Goal: Contribute content

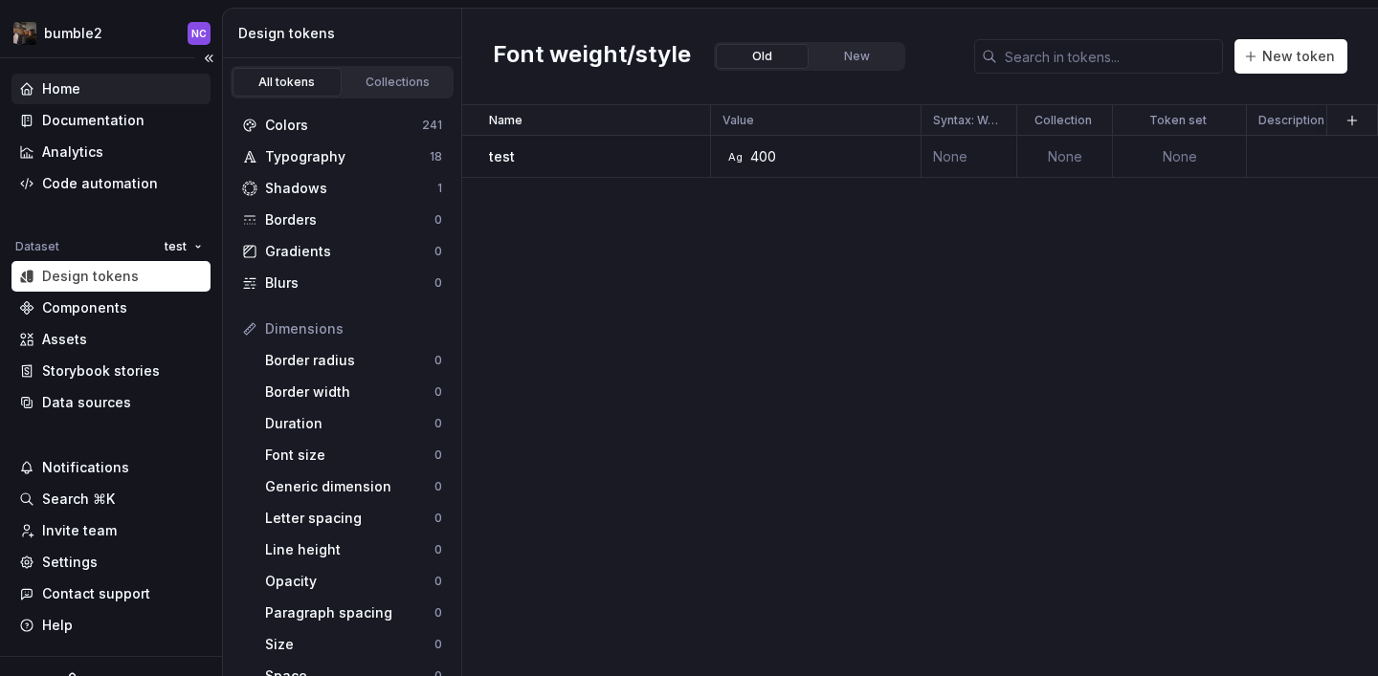
scroll to position [371, 0]
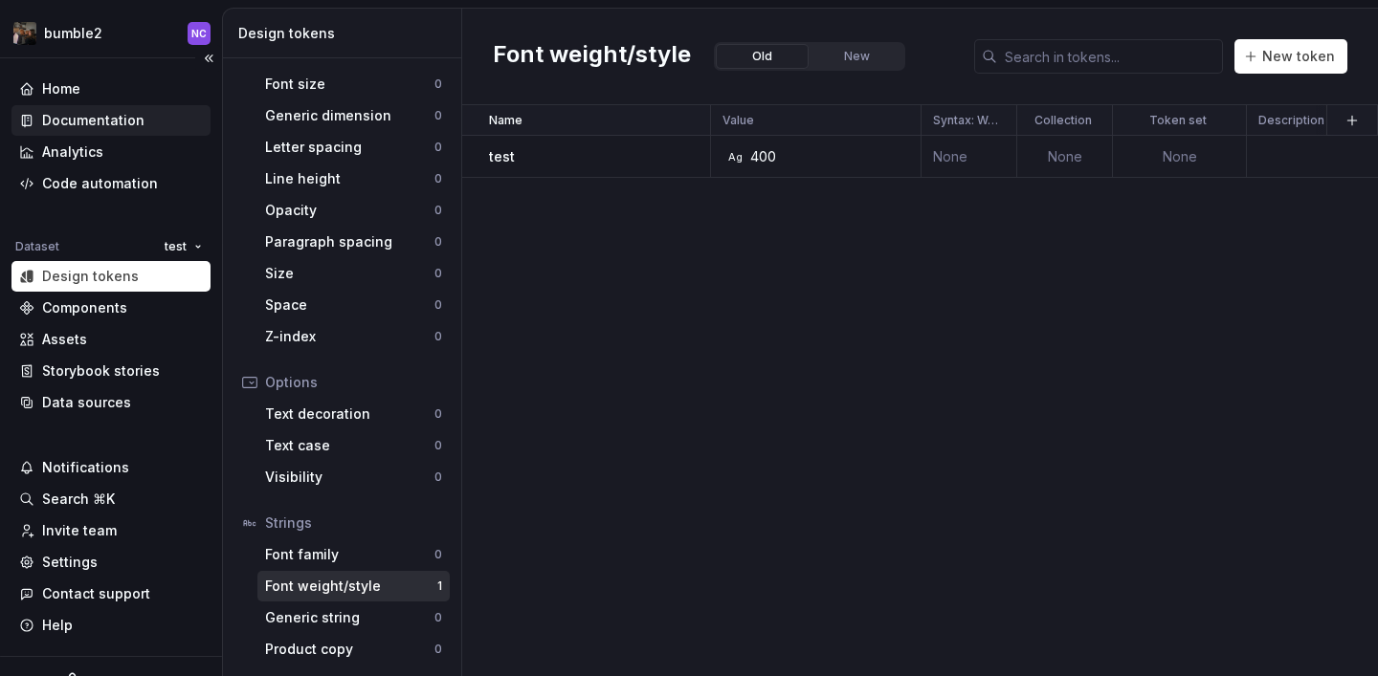
click at [127, 125] on div "Documentation" at bounding box center [93, 120] width 102 height 19
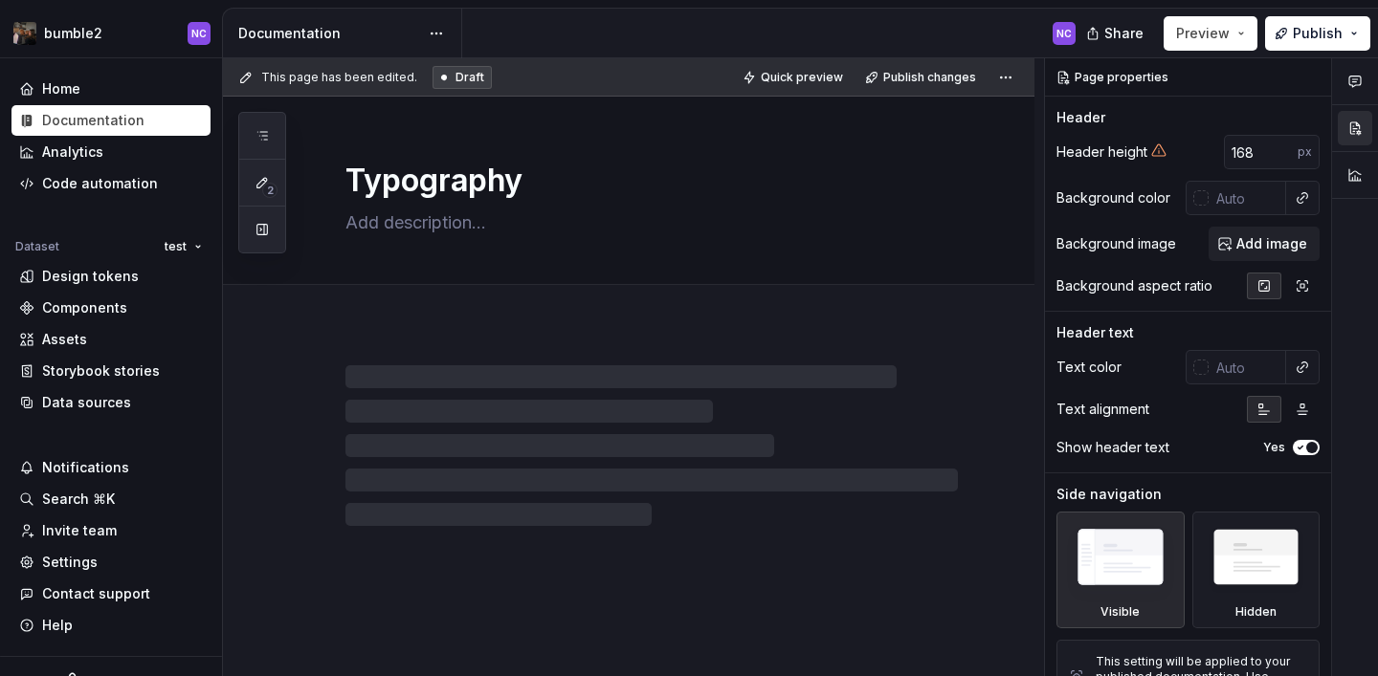
type textarea "*"
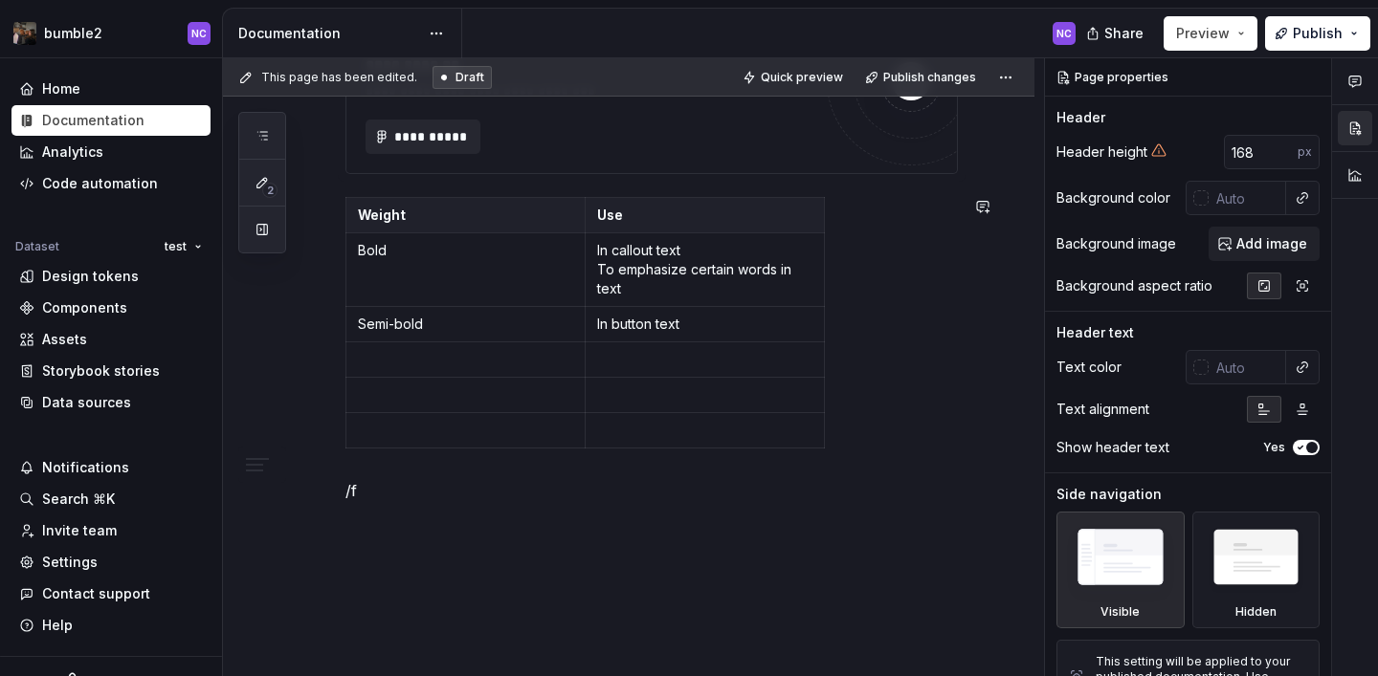
scroll to position [1440, 0]
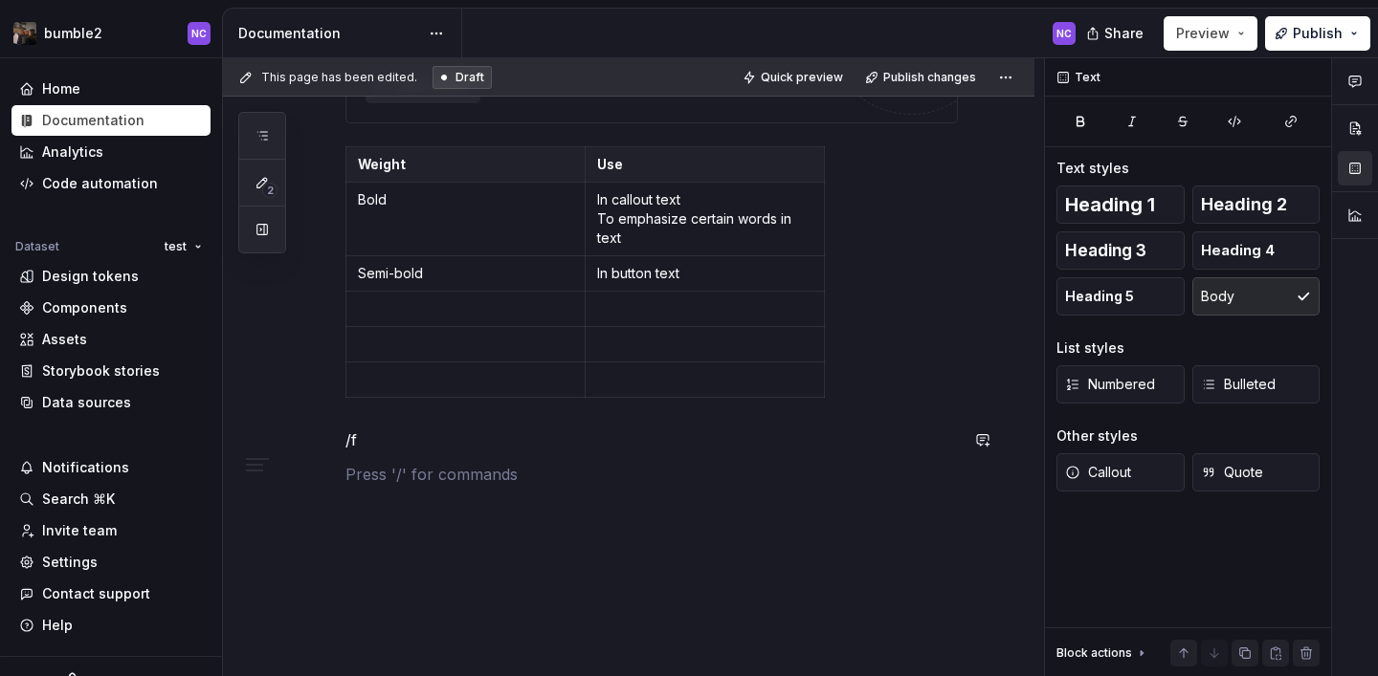
click at [564, 479] on p at bounding box center [651, 474] width 612 height 23
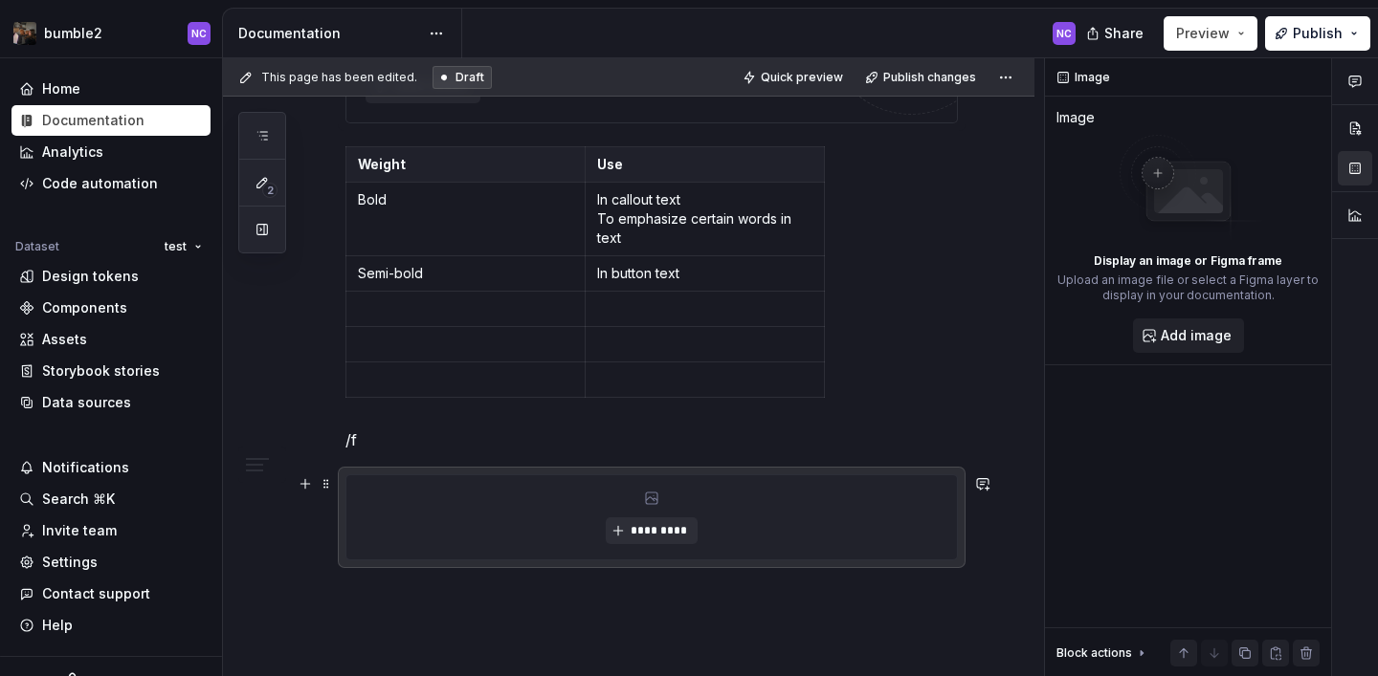
click at [656, 551] on div "*********" at bounding box center [651, 517] width 610 height 84
click at [649, 542] on button "*********" at bounding box center [651, 531] width 91 height 27
click at [513, 533] on div "*********" at bounding box center [651, 517] width 610 height 84
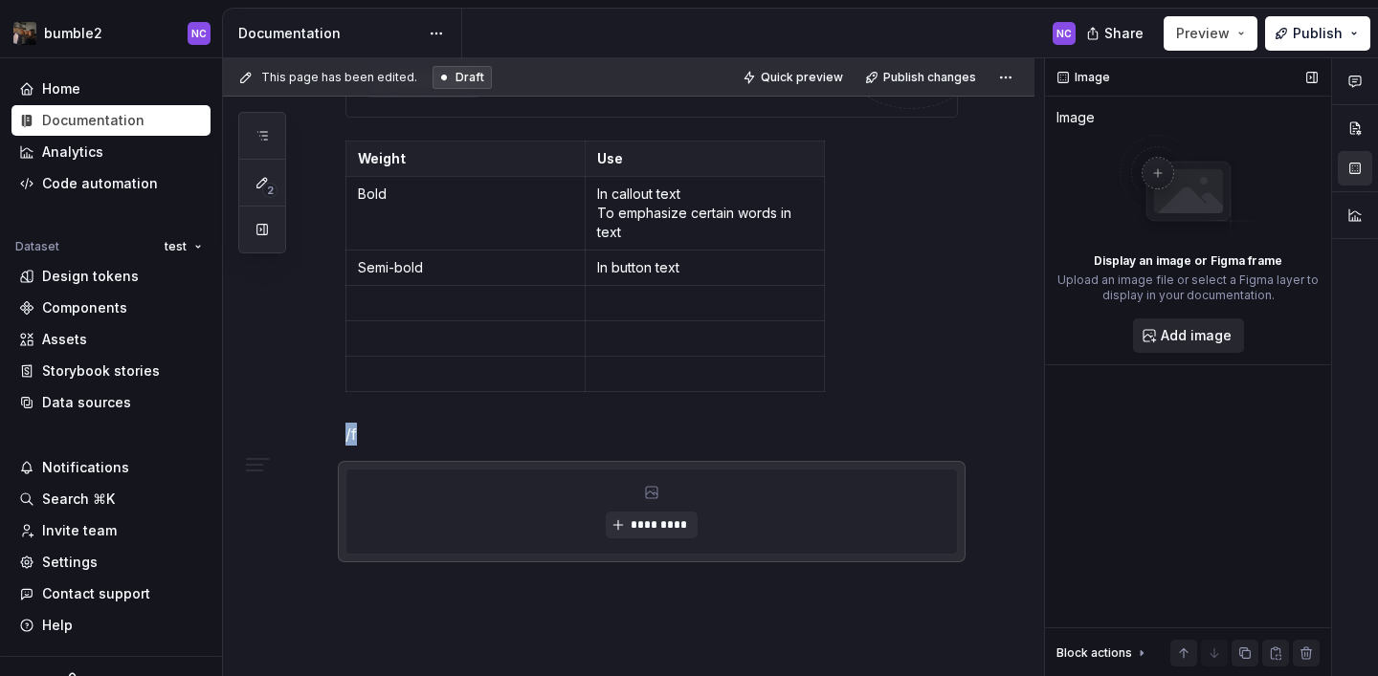
click at [1187, 335] on span "Add image" at bounding box center [1195, 335] width 71 height 19
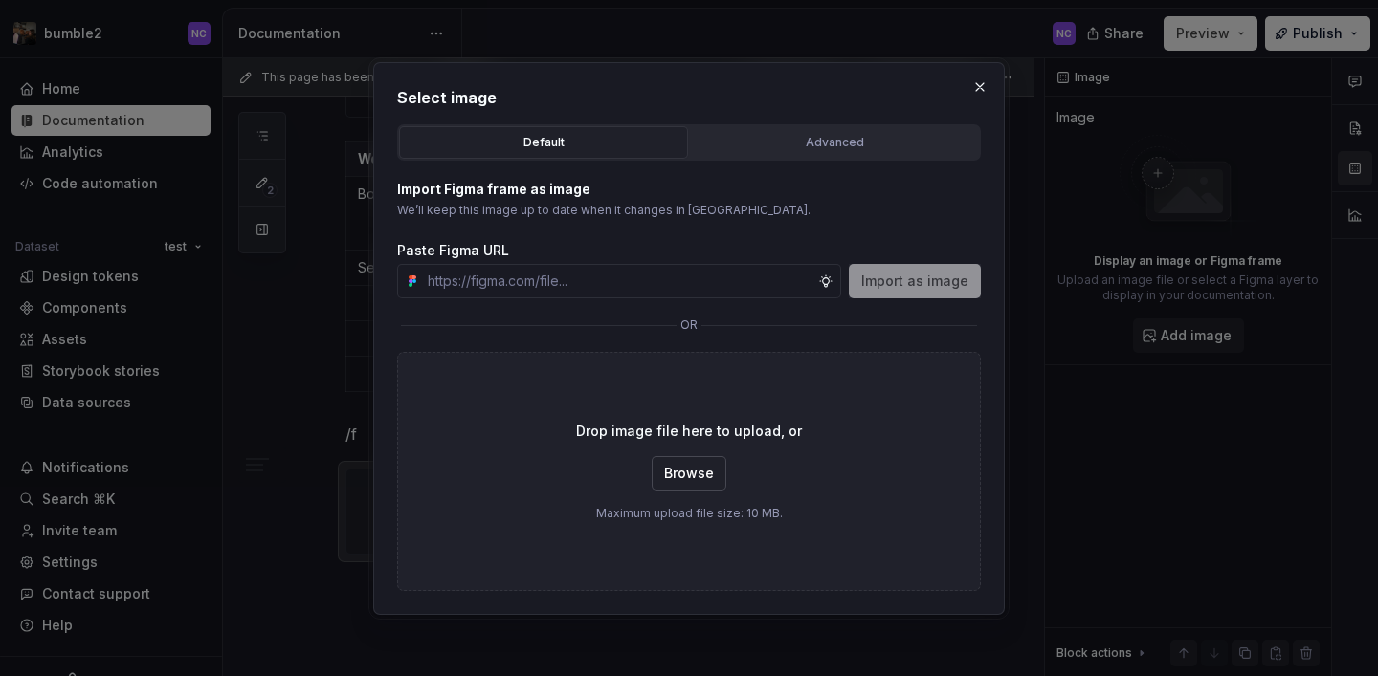
click at [678, 477] on span "Browse" at bounding box center [689, 473] width 50 height 19
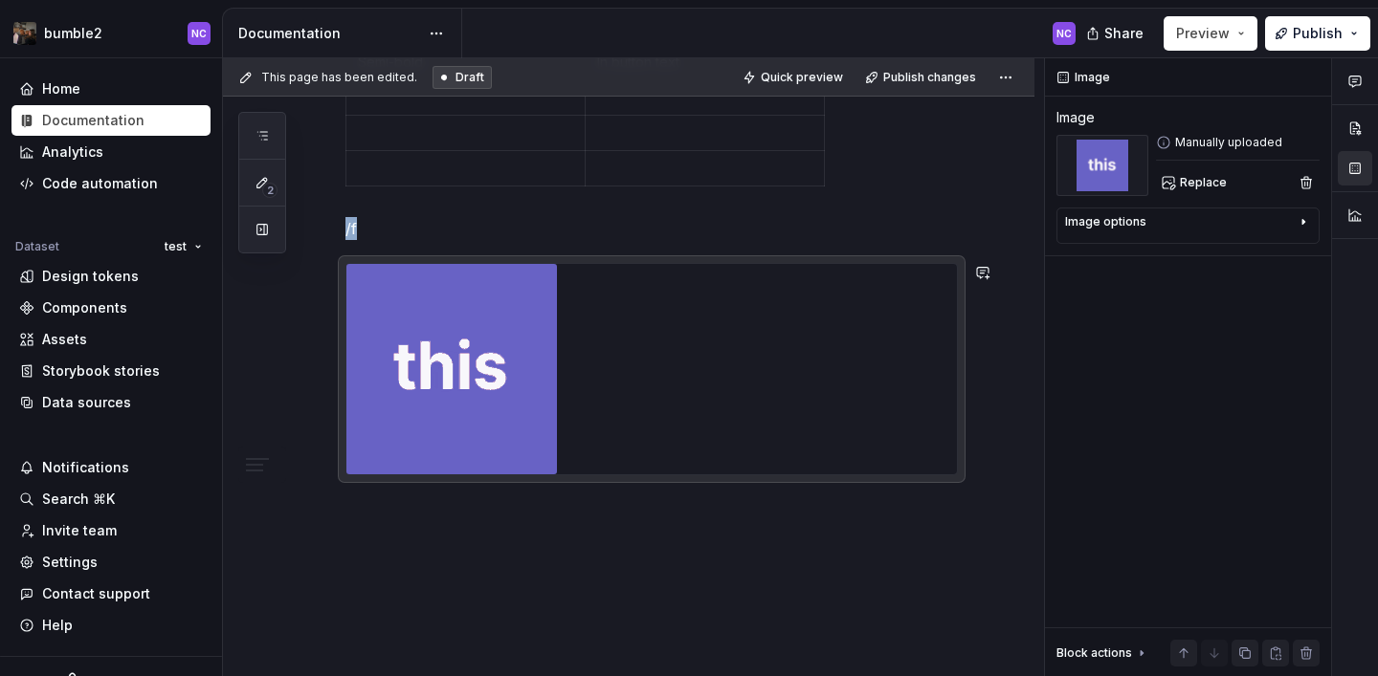
scroll to position [1675, 0]
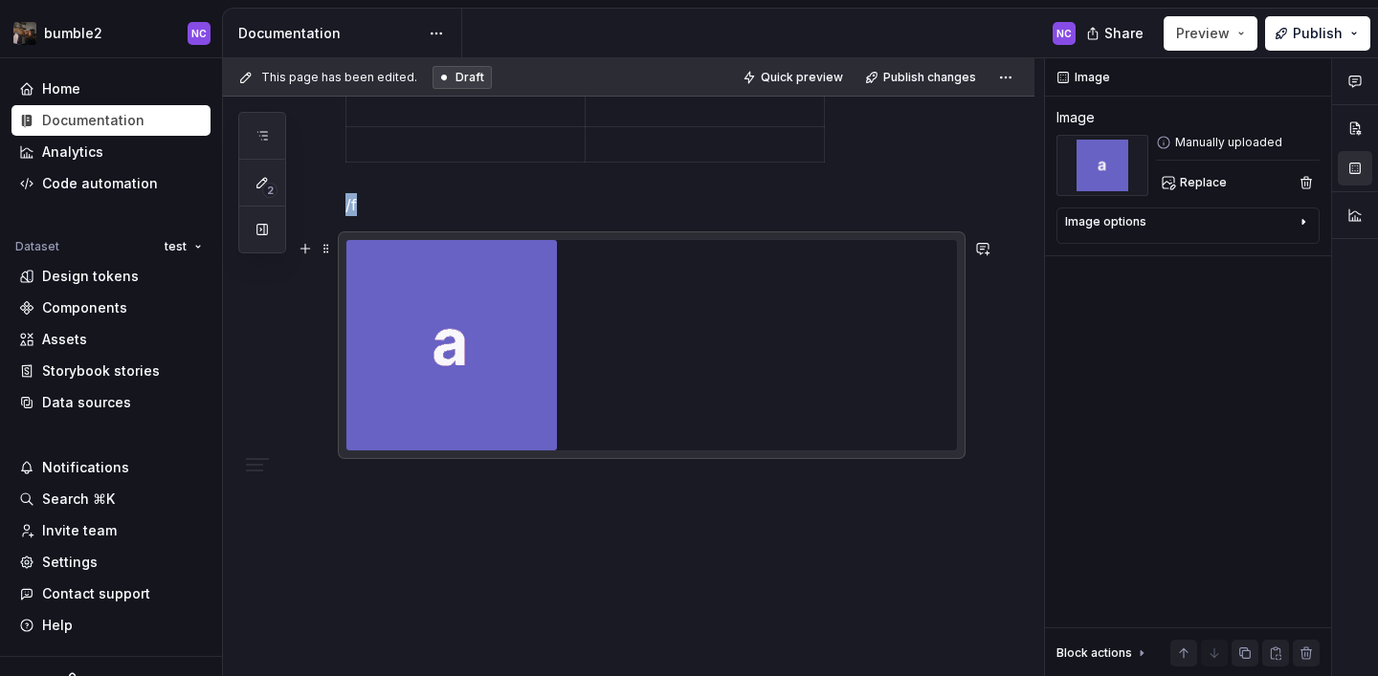
click at [496, 257] on img at bounding box center [451, 345] width 210 height 210
copy p "/f"
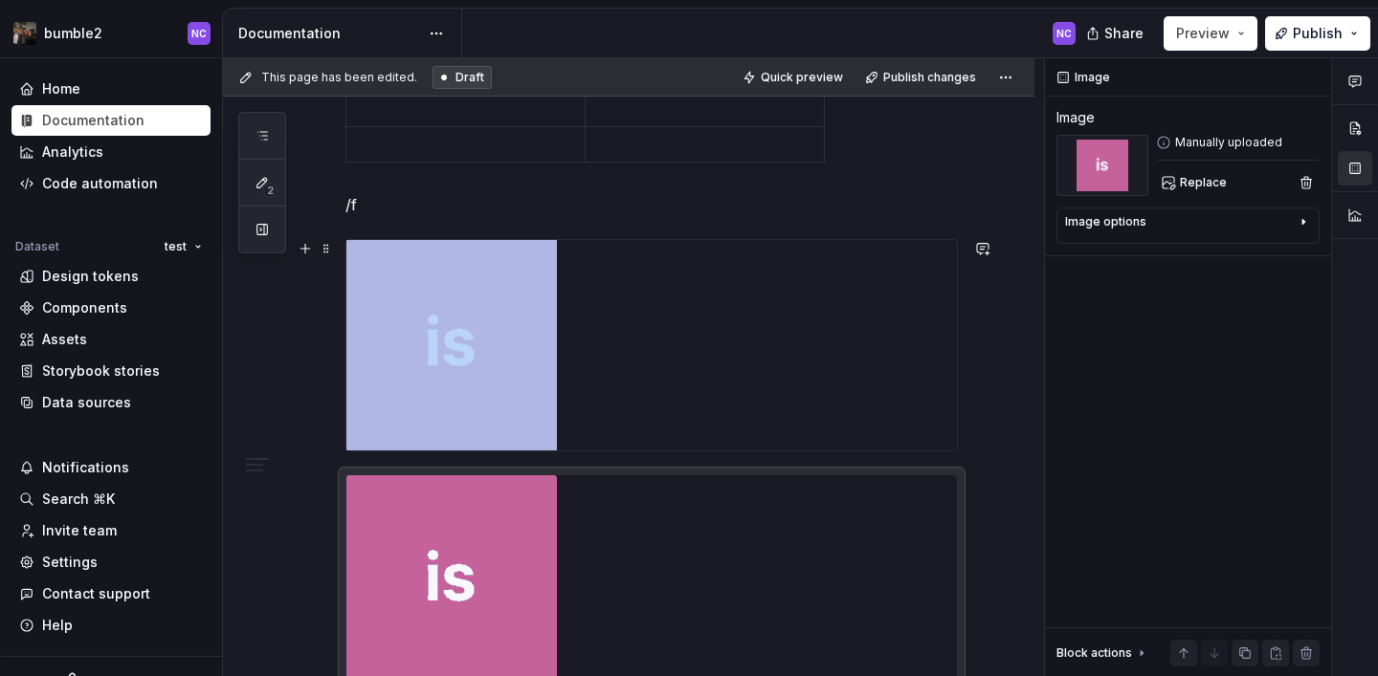
scroll to position [1910, 0]
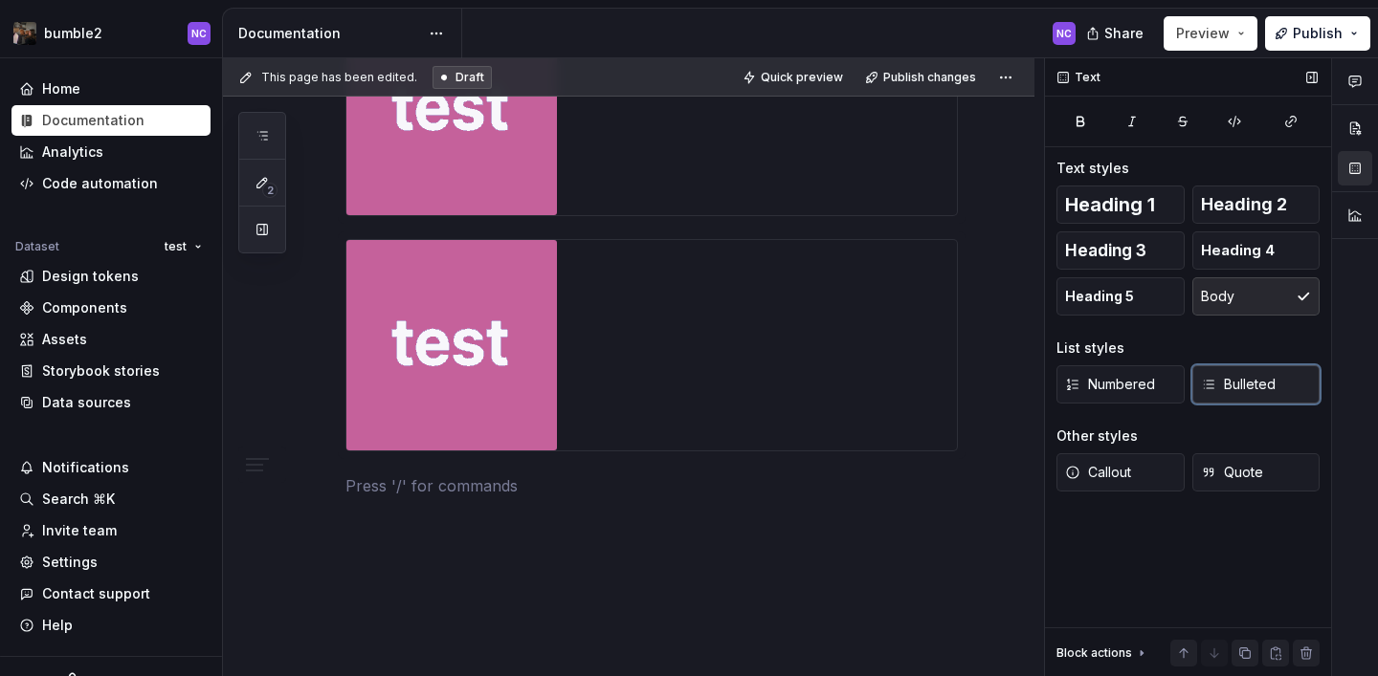
click at [1251, 380] on span "Bulleted" at bounding box center [1238, 384] width 75 height 19
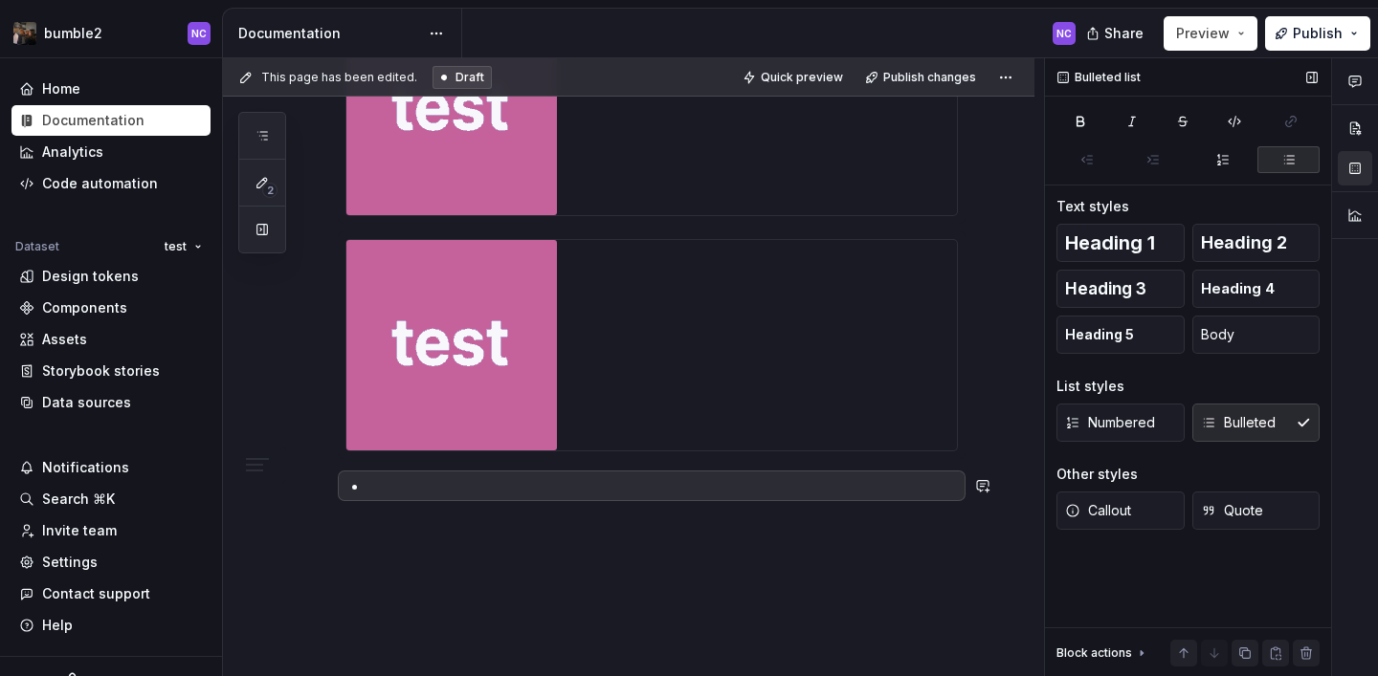
click at [565, 495] on p at bounding box center [662, 485] width 589 height 23
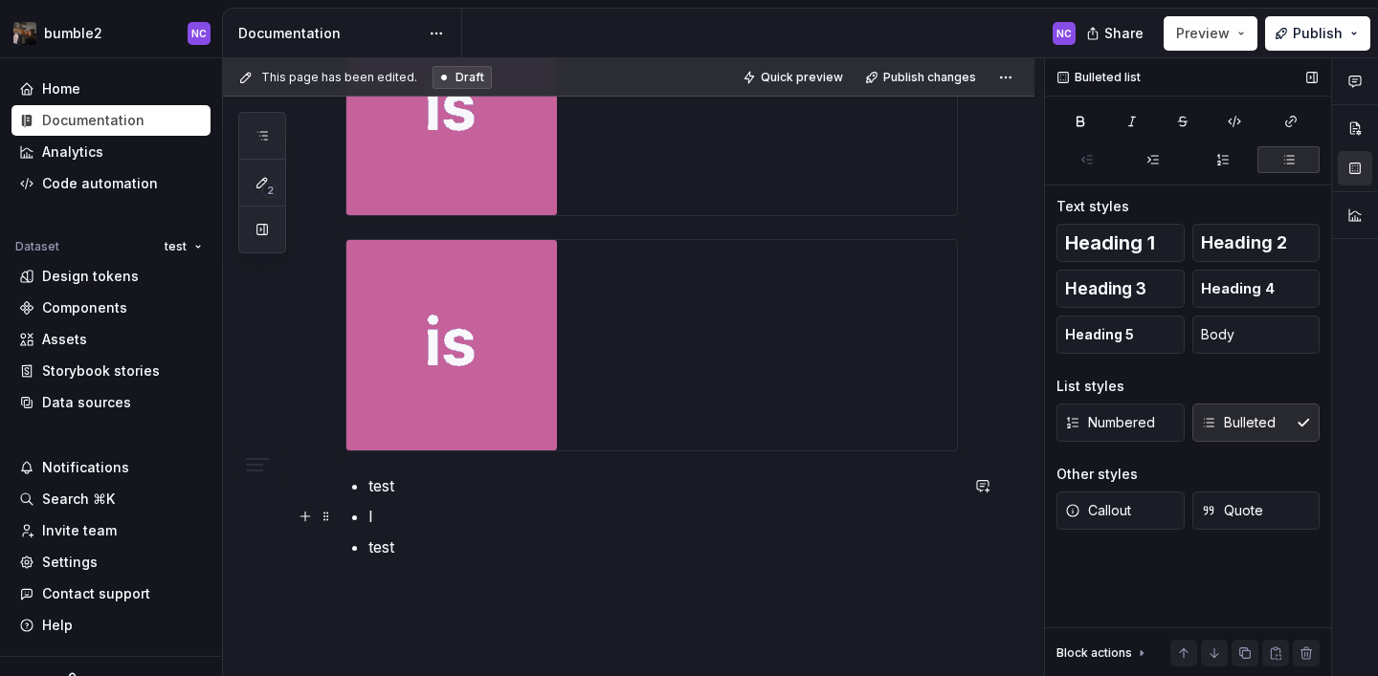
click at [493, 499] on ul "test l test" at bounding box center [662, 516] width 589 height 84
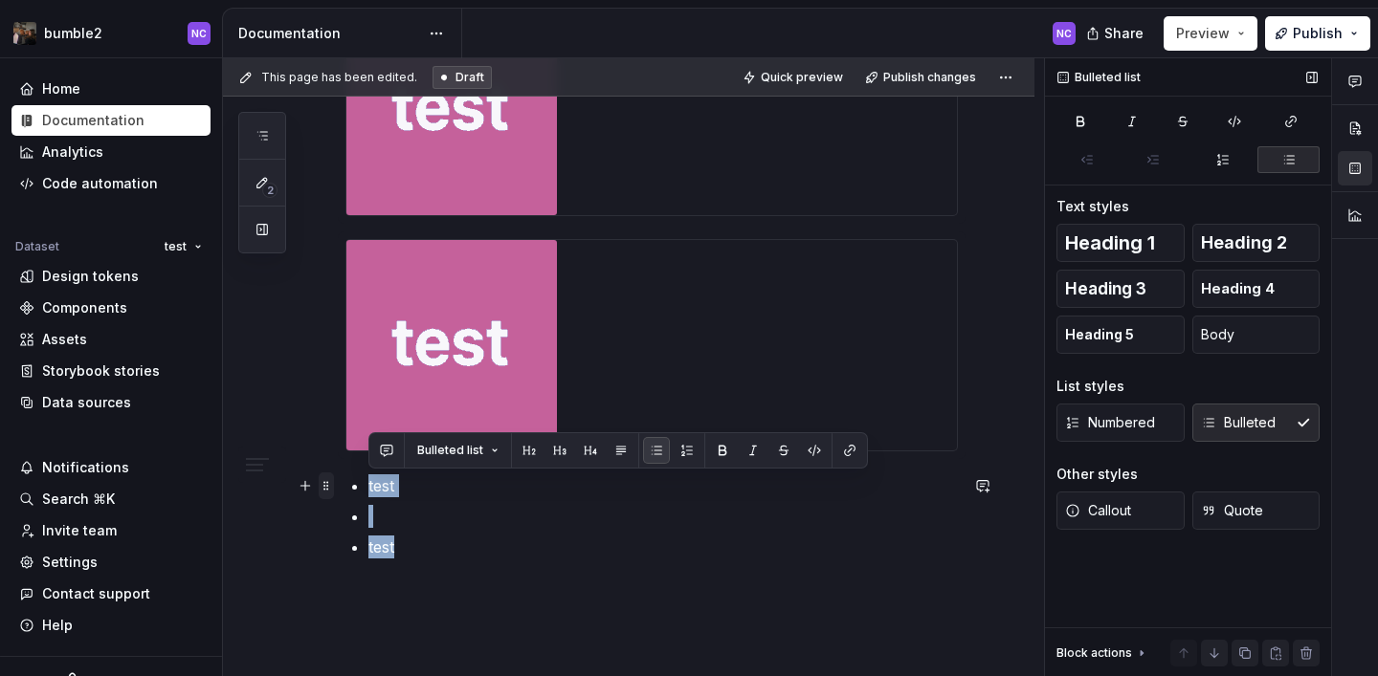
drag, startPoint x: 420, startPoint y: 544, endPoint x: 331, endPoint y: 481, distance: 109.1
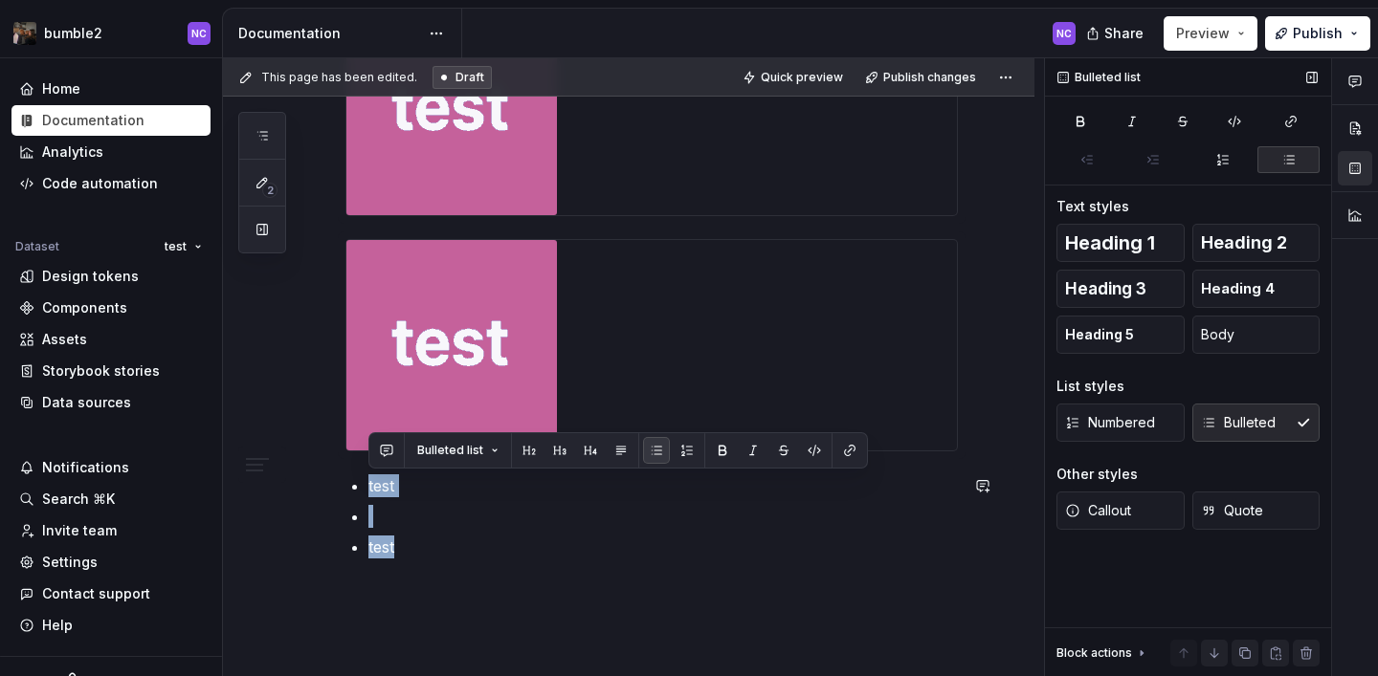
copy ul "test test"
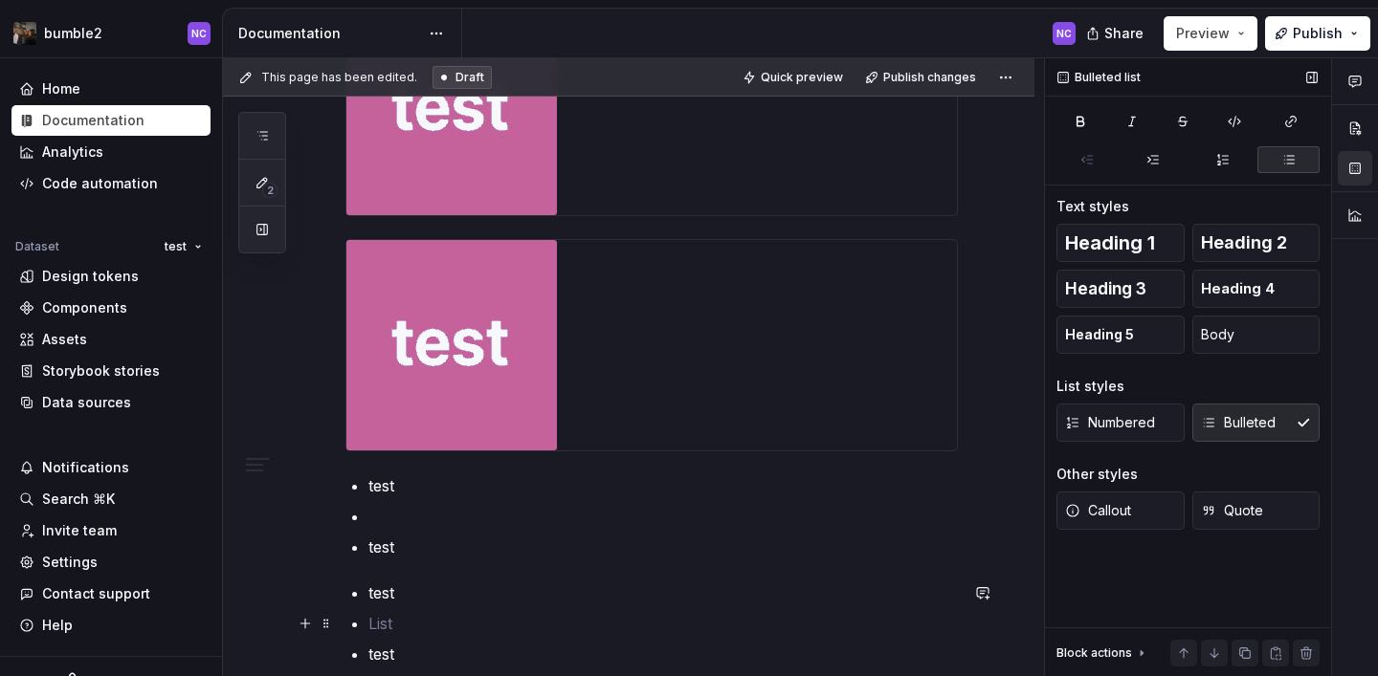
drag, startPoint x: 393, startPoint y: 631, endPoint x: 340, endPoint y: 612, distance: 56.9
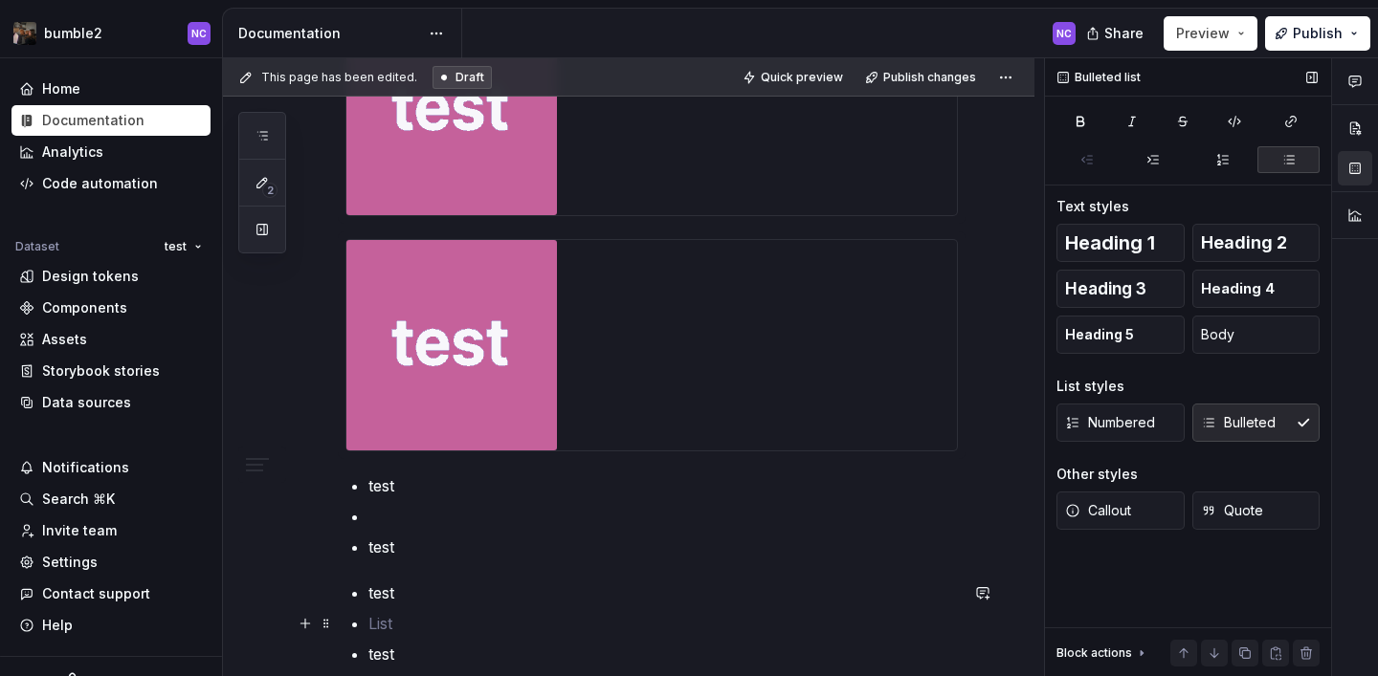
click at [388, 633] on p at bounding box center [662, 623] width 589 height 23
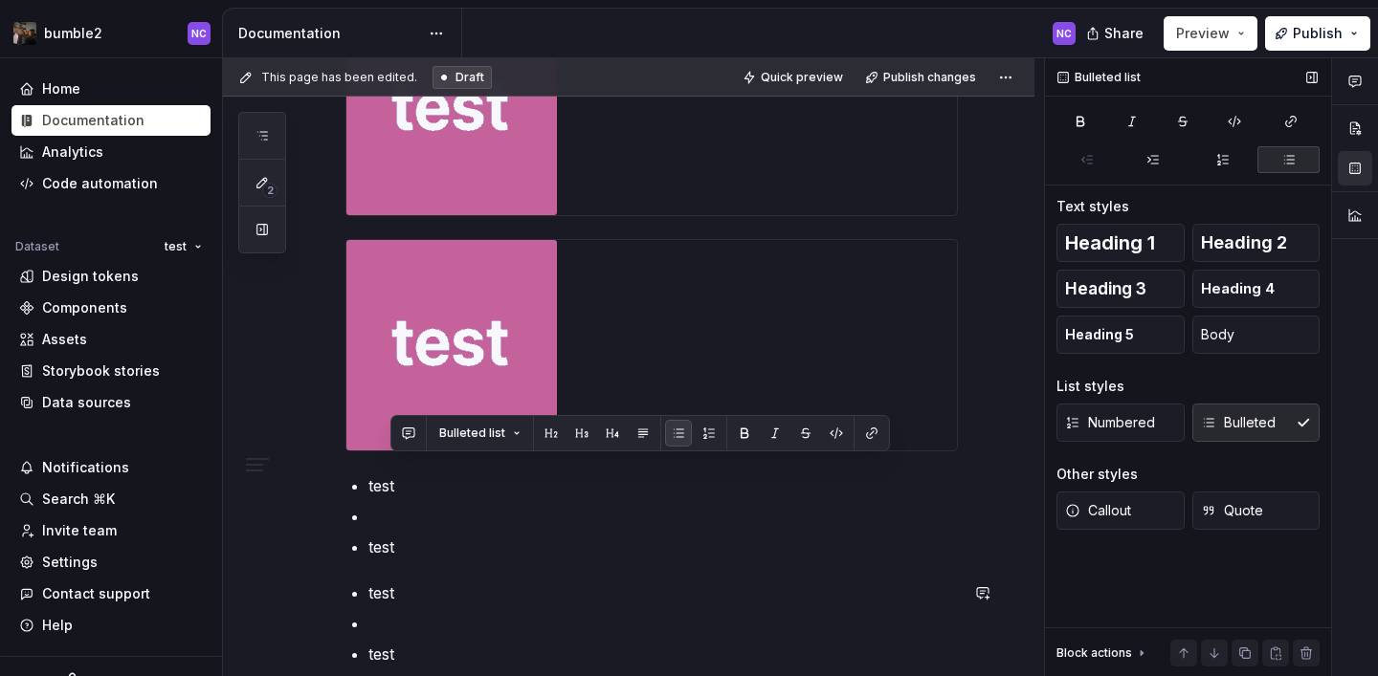
scroll to position [2125, 0]
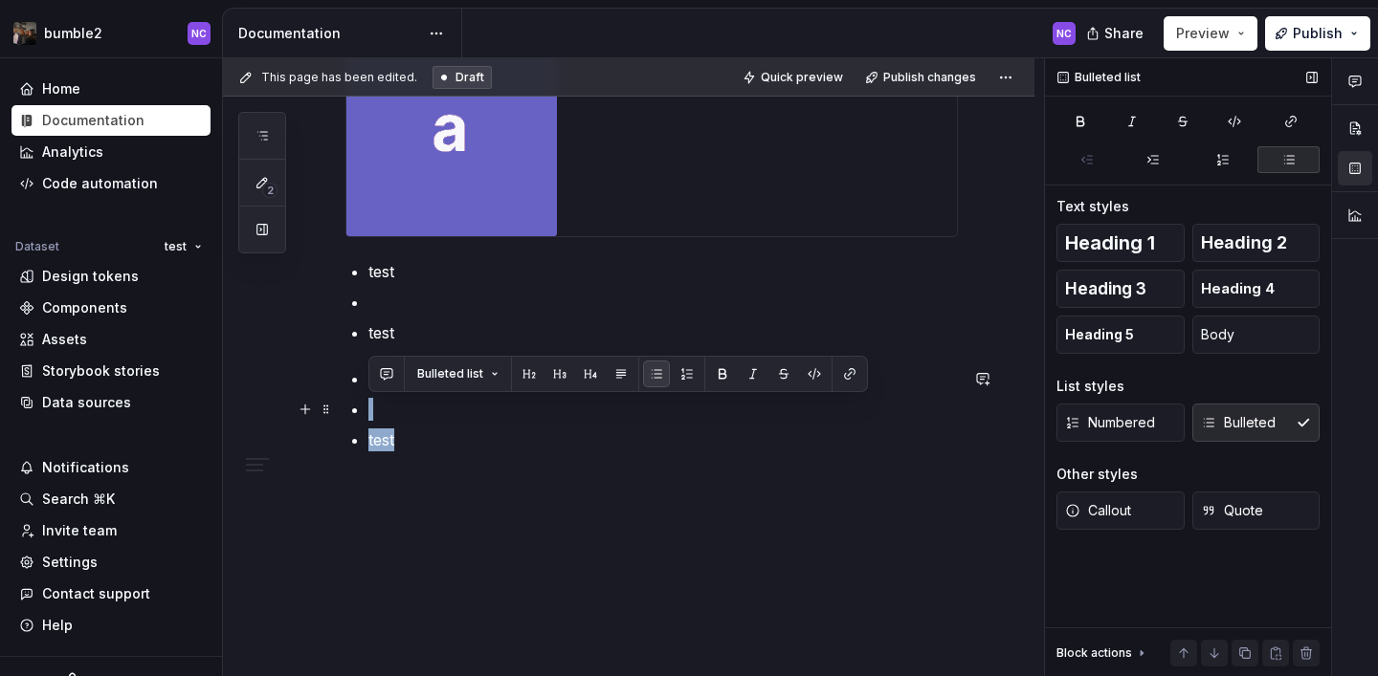
drag, startPoint x: 406, startPoint y: 648, endPoint x: 343, endPoint y: 419, distance: 236.9
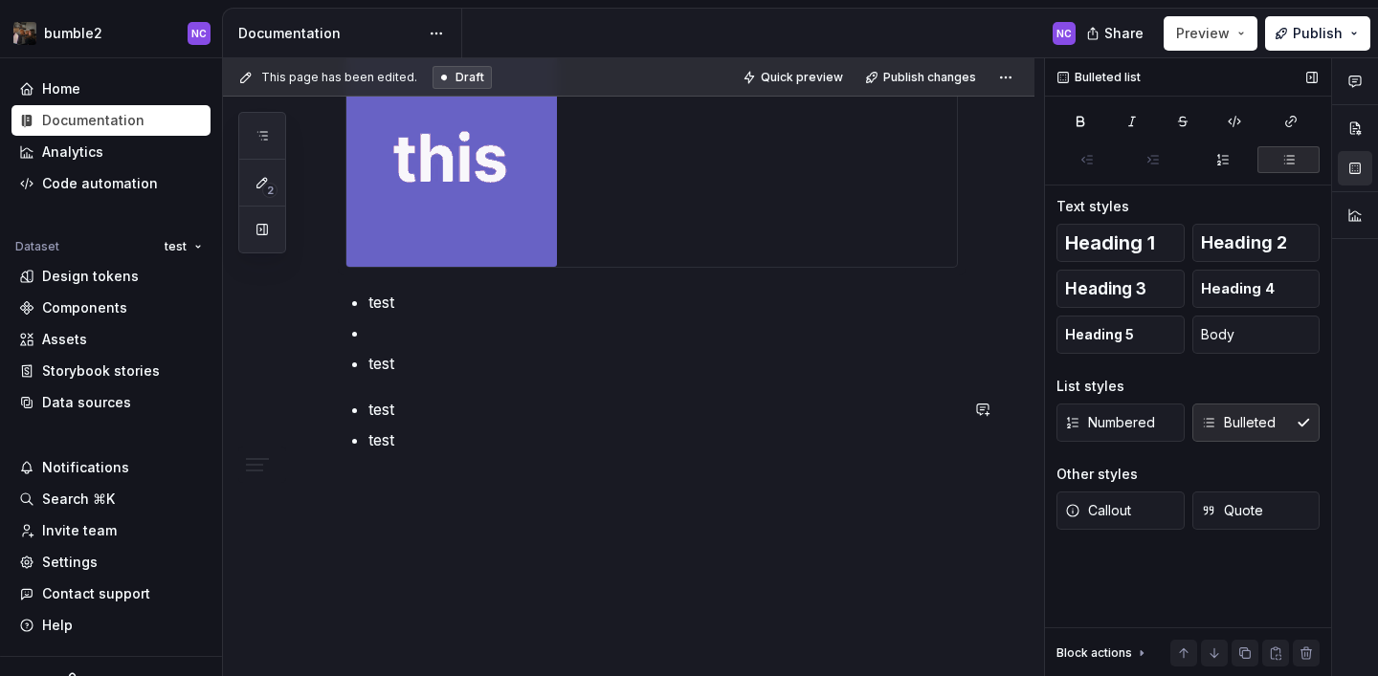
scroll to position [2094, 0]
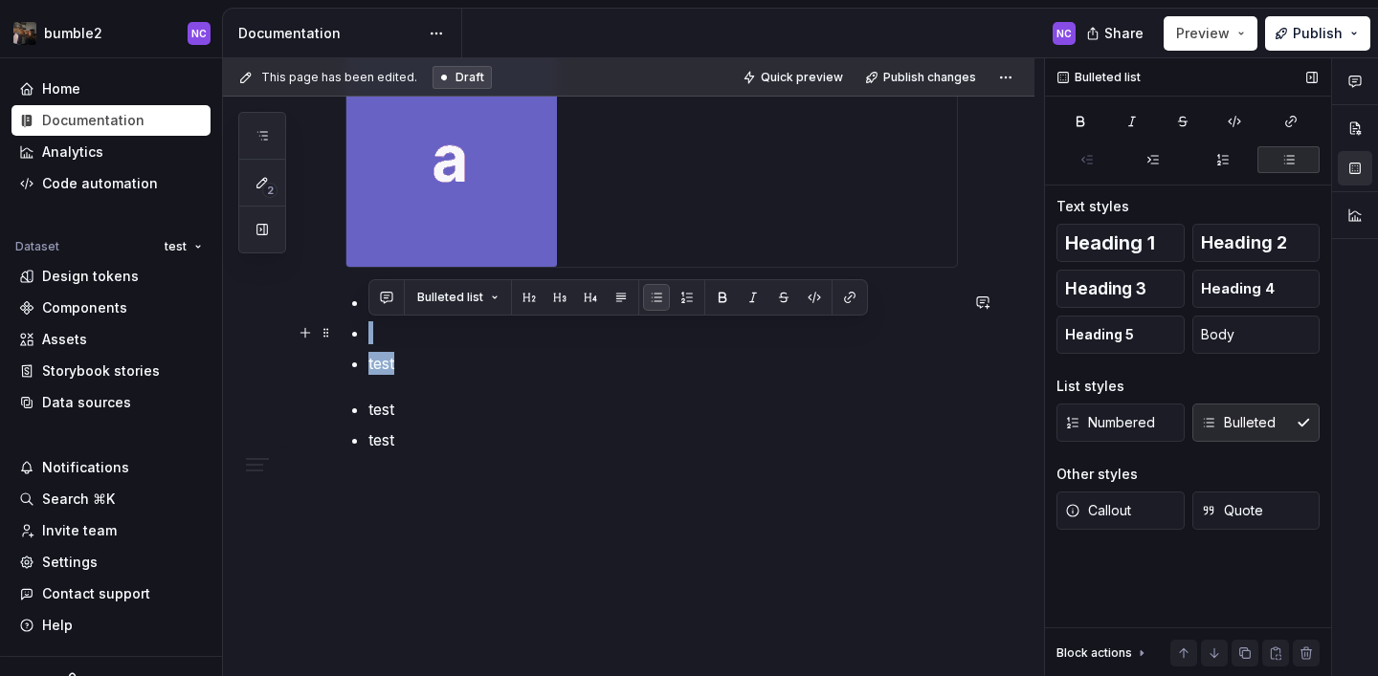
drag, startPoint x: 421, startPoint y: 357, endPoint x: 373, endPoint y: 340, distance: 50.8
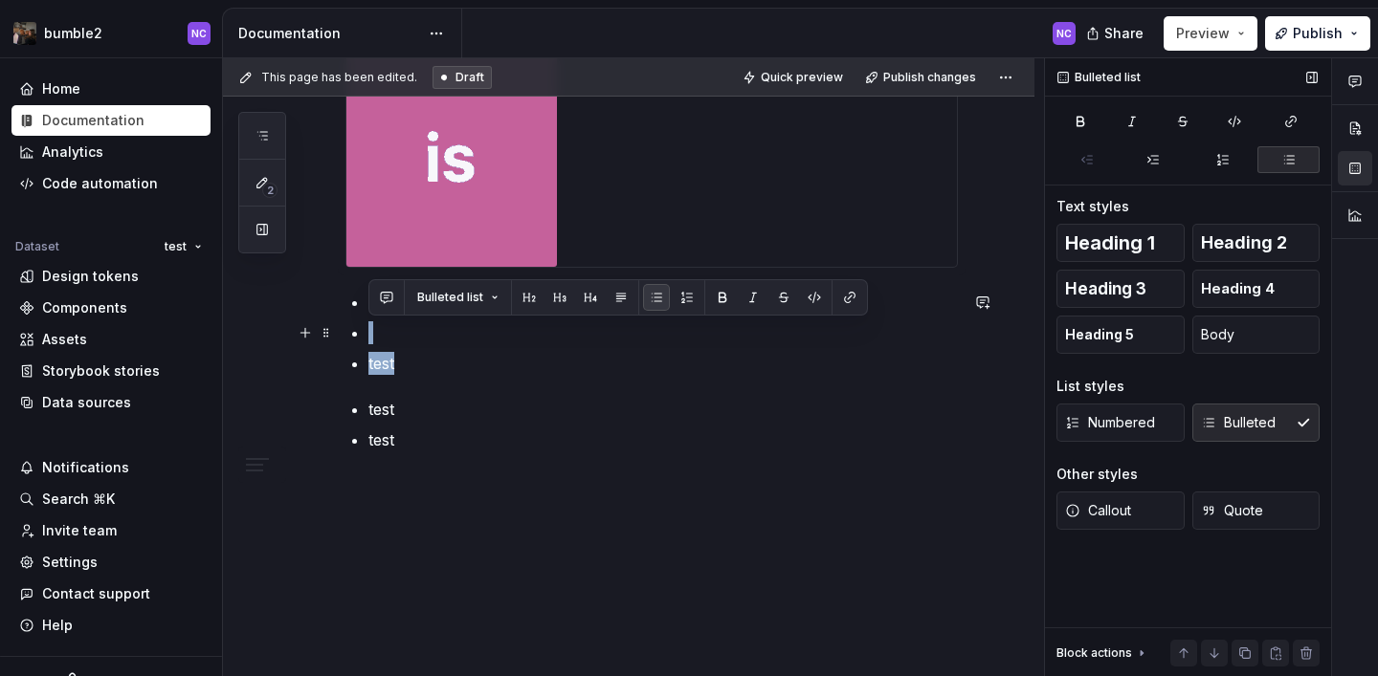
click at [373, 340] on ul "test test" at bounding box center [662, 333] width 589 height 84
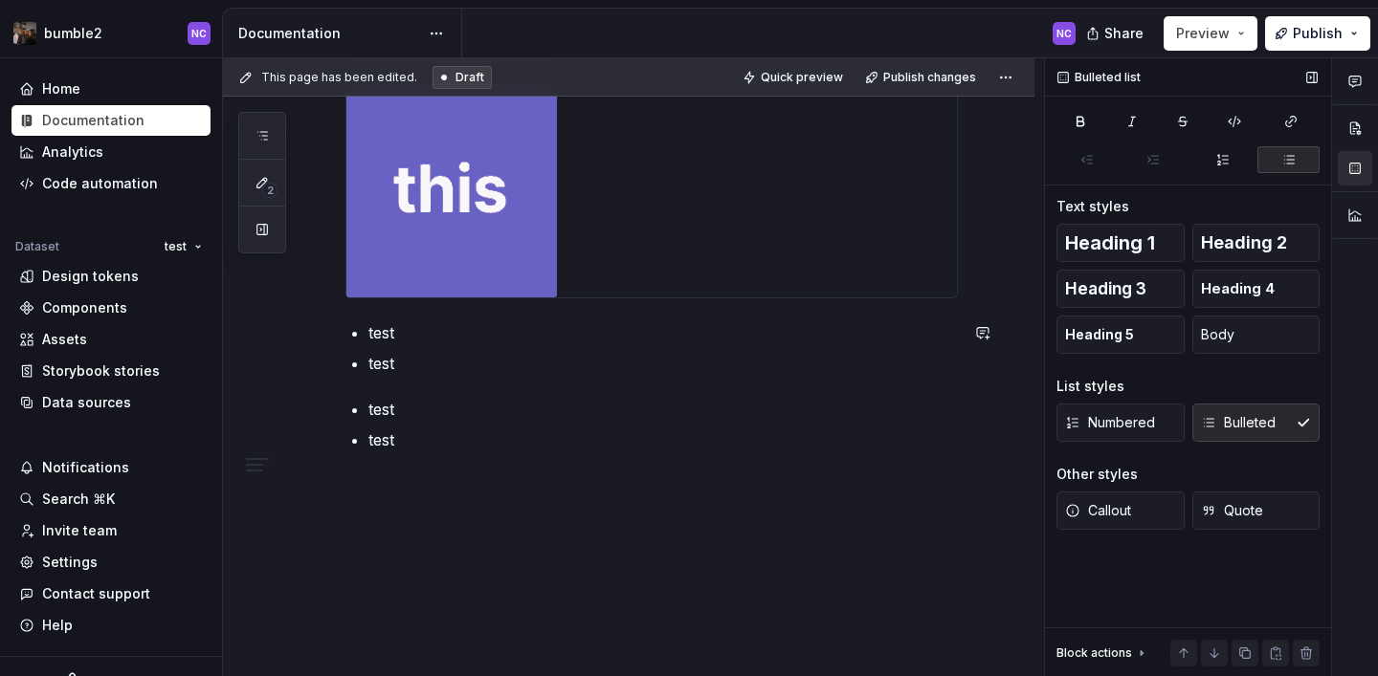
scroll to position [2063, 0]
click at [582, 409] on p "test" at bounding box center [662, 409] width 589 height 23
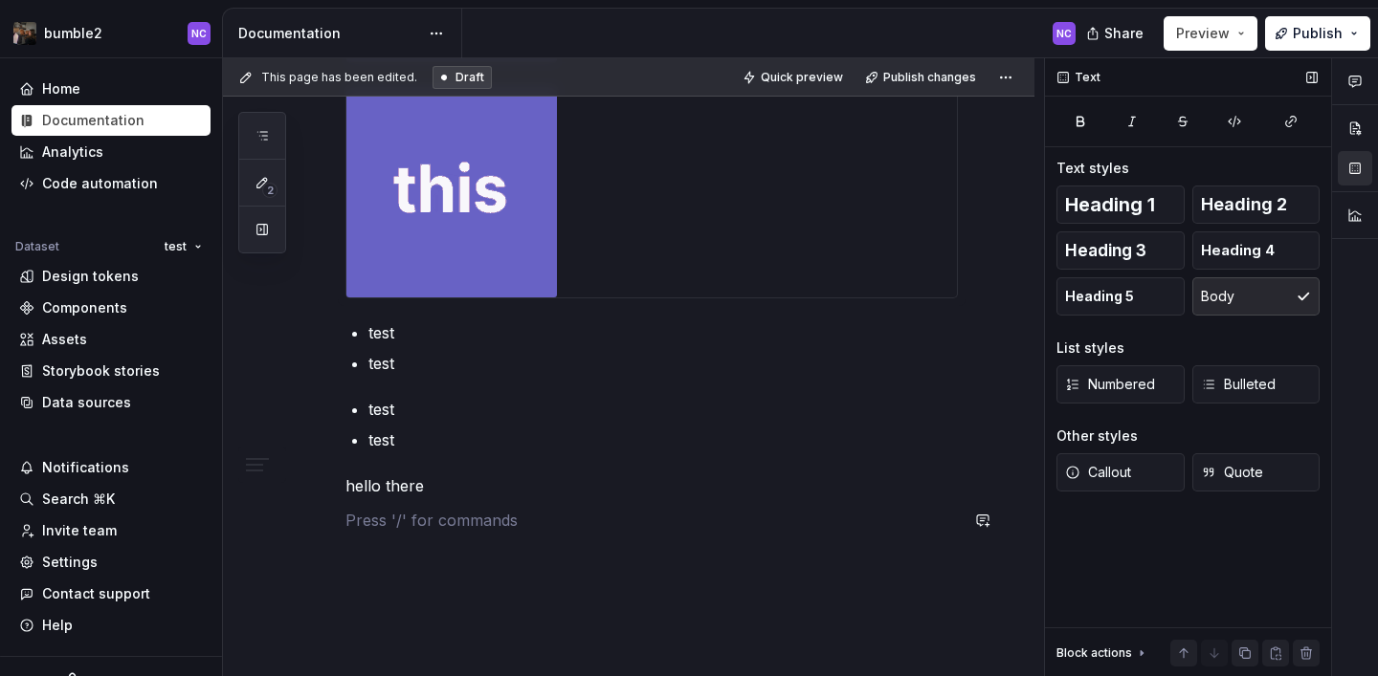
click at [547, 495] on p "hello there" at bounding box center [651, 485] width 612 height 23
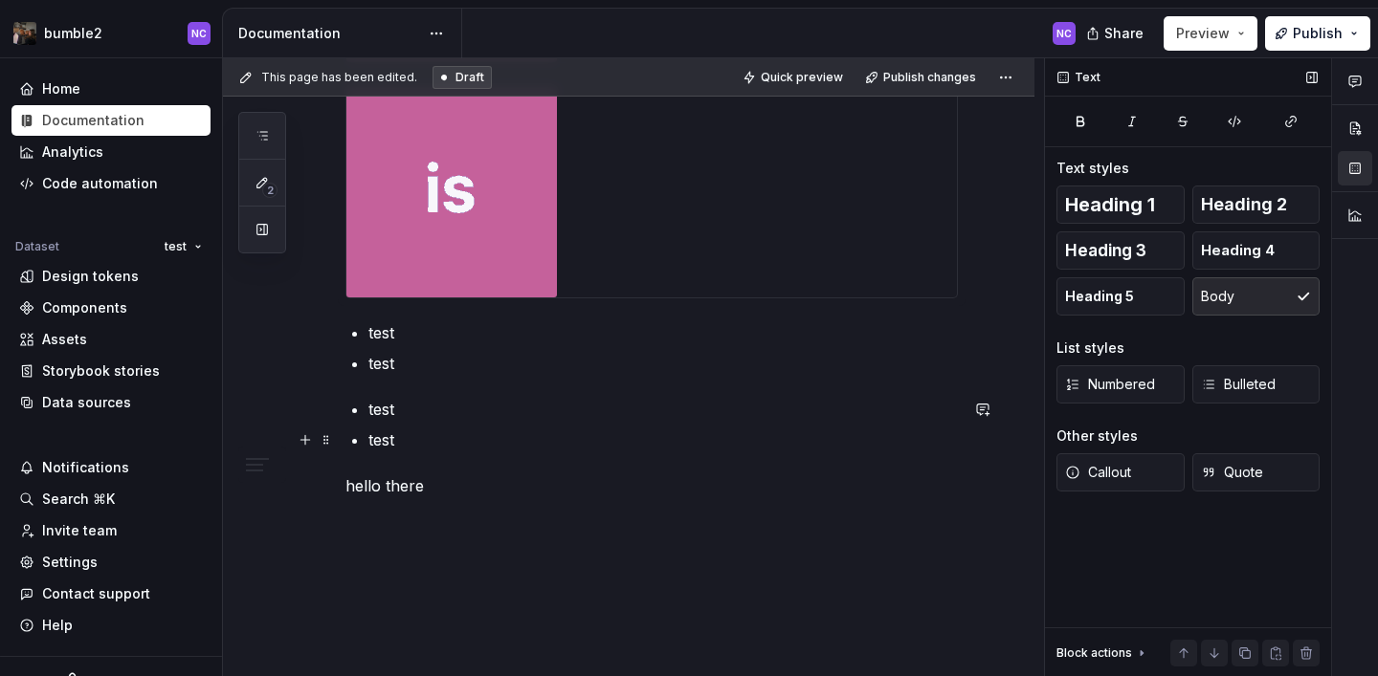
click at [515, 447] on p "test" at bounding box center [662, 440] width 589 height 23
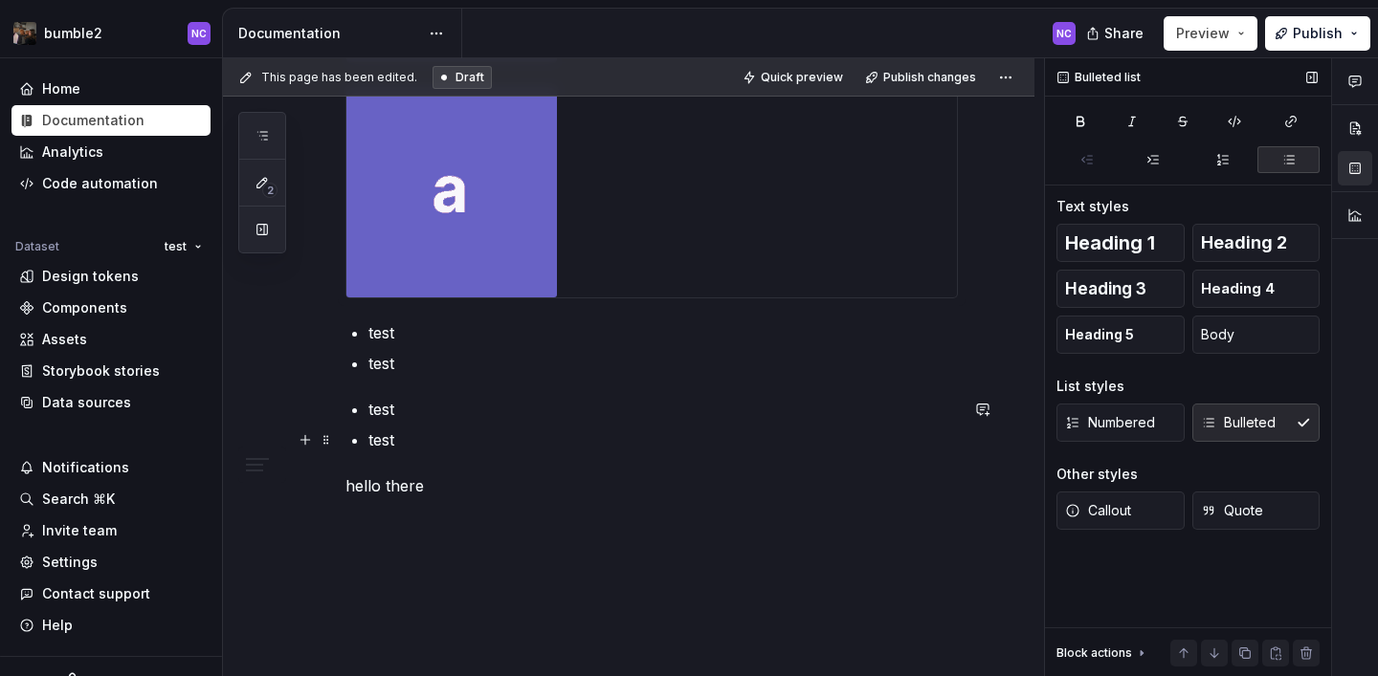
click at [506, 425] on ul "test test" at bounding box center [662, 425] width 589 height 54
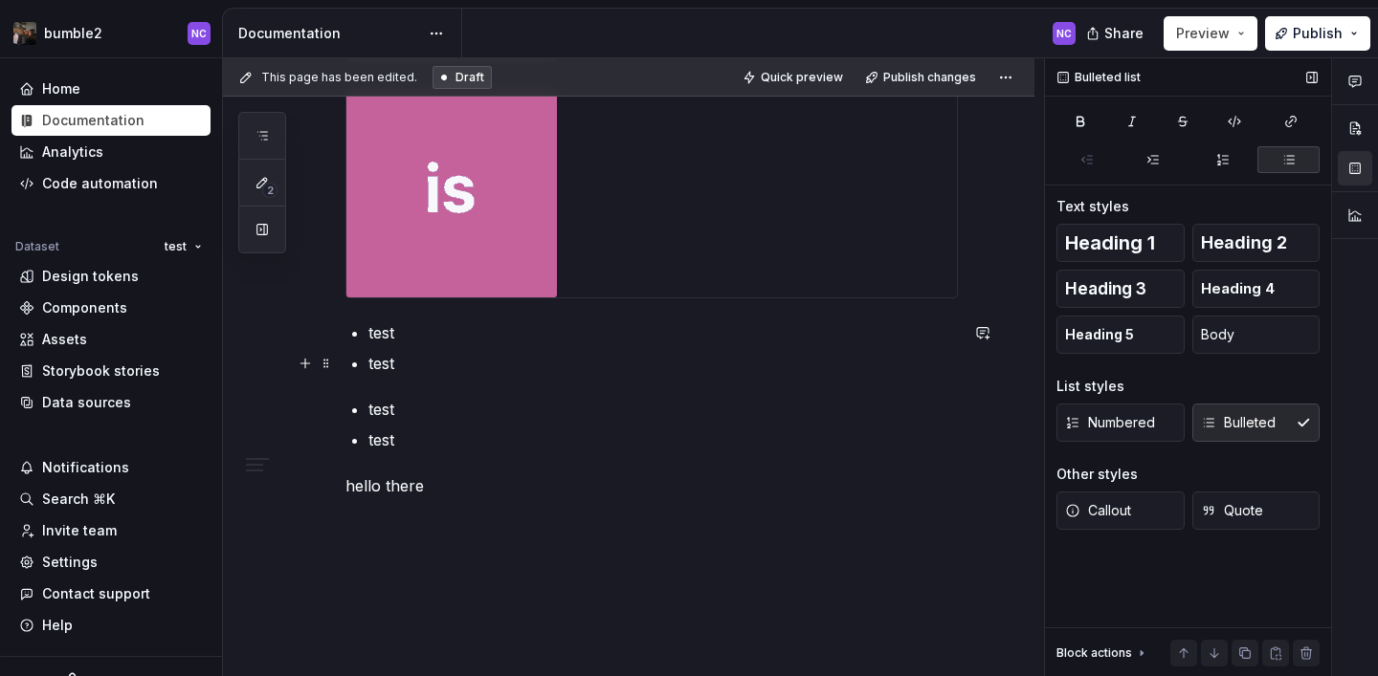
click at [958, 368] on p "test" at bounding box center [662, 363] width 589 height 23
click at [957, 346] on ul "test test" at bounding box center [662, 348] width 589 height 54
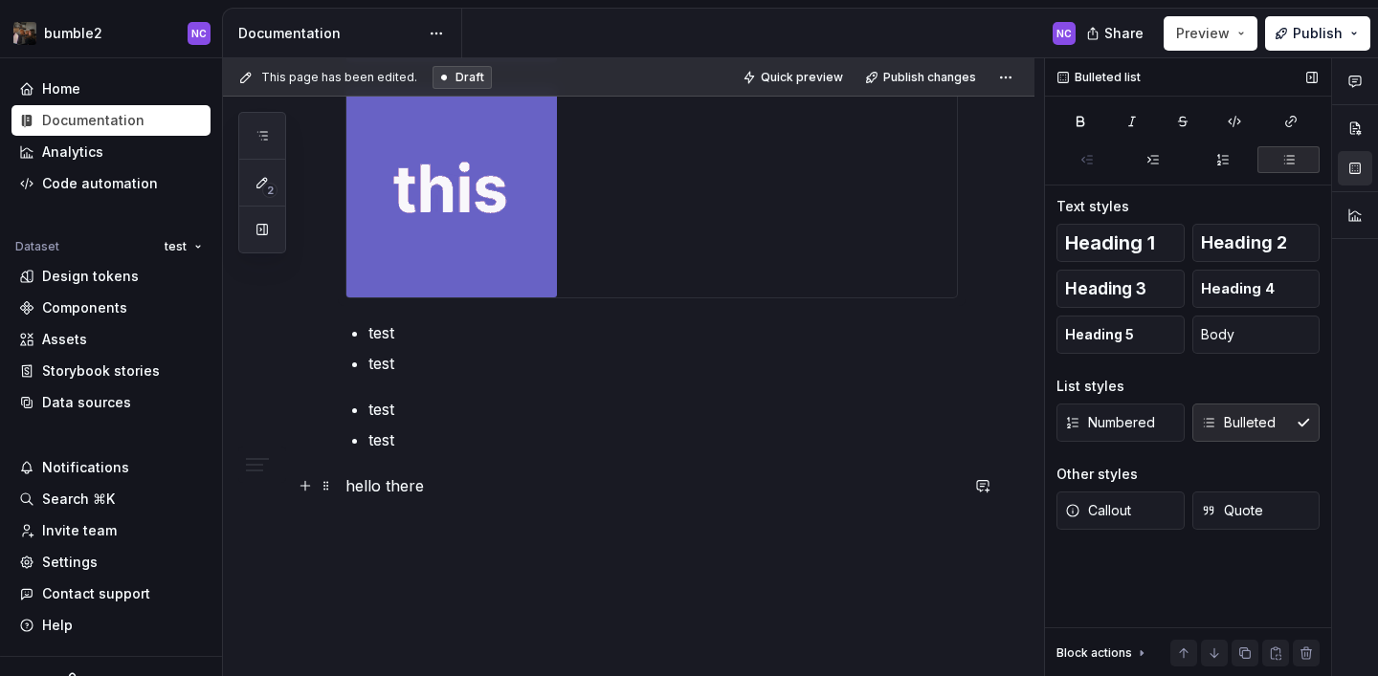
click at [940, 490] on p "hello there" at bounding box center [651, 485] width 612 height 23
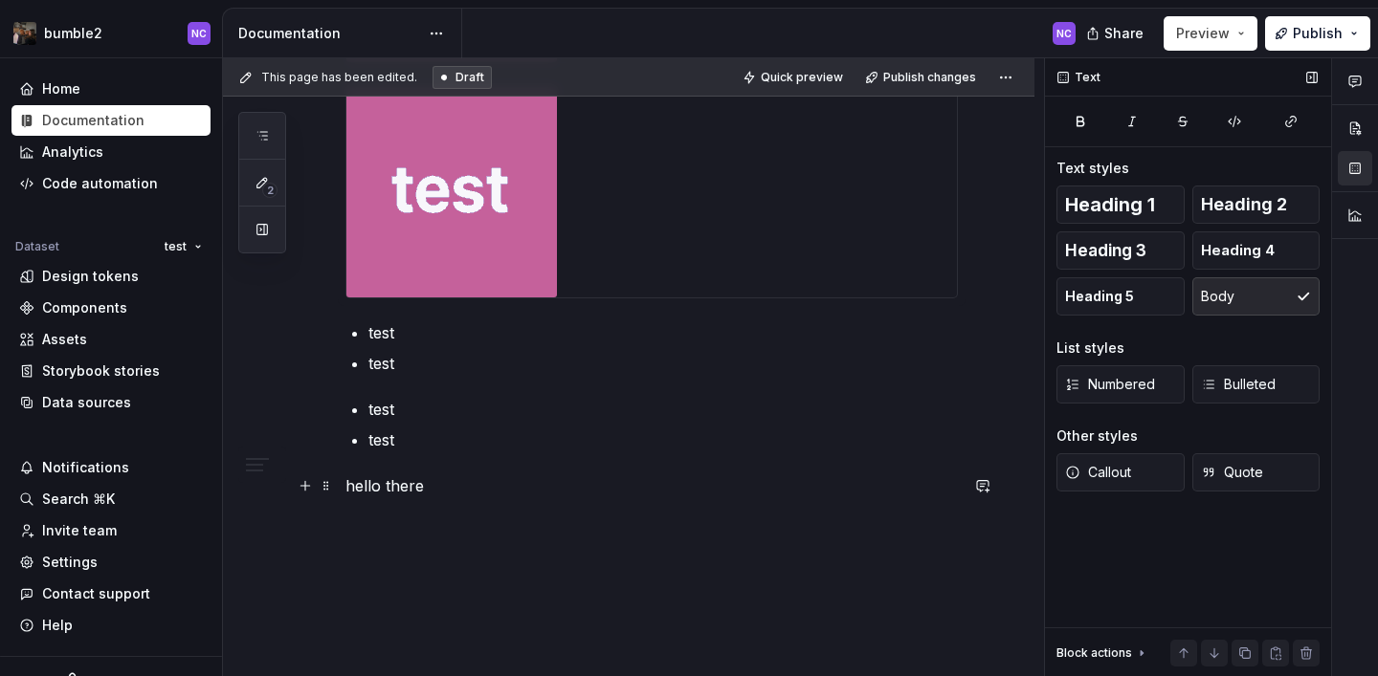
click at [954, 496] on p "hello there" at bounding box center [651, 485] width 612 height 23
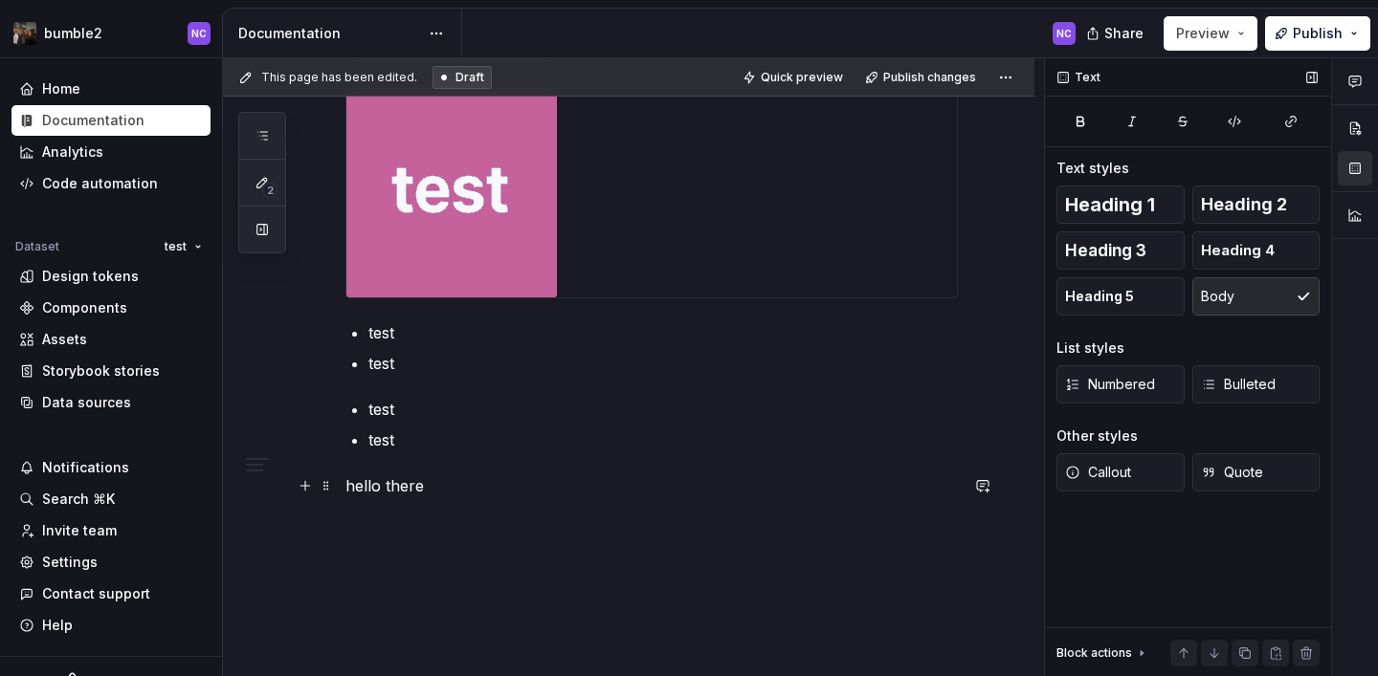
click at [923, 496] on p "hello there" at bounding box center [651, 485] width 612 height 23
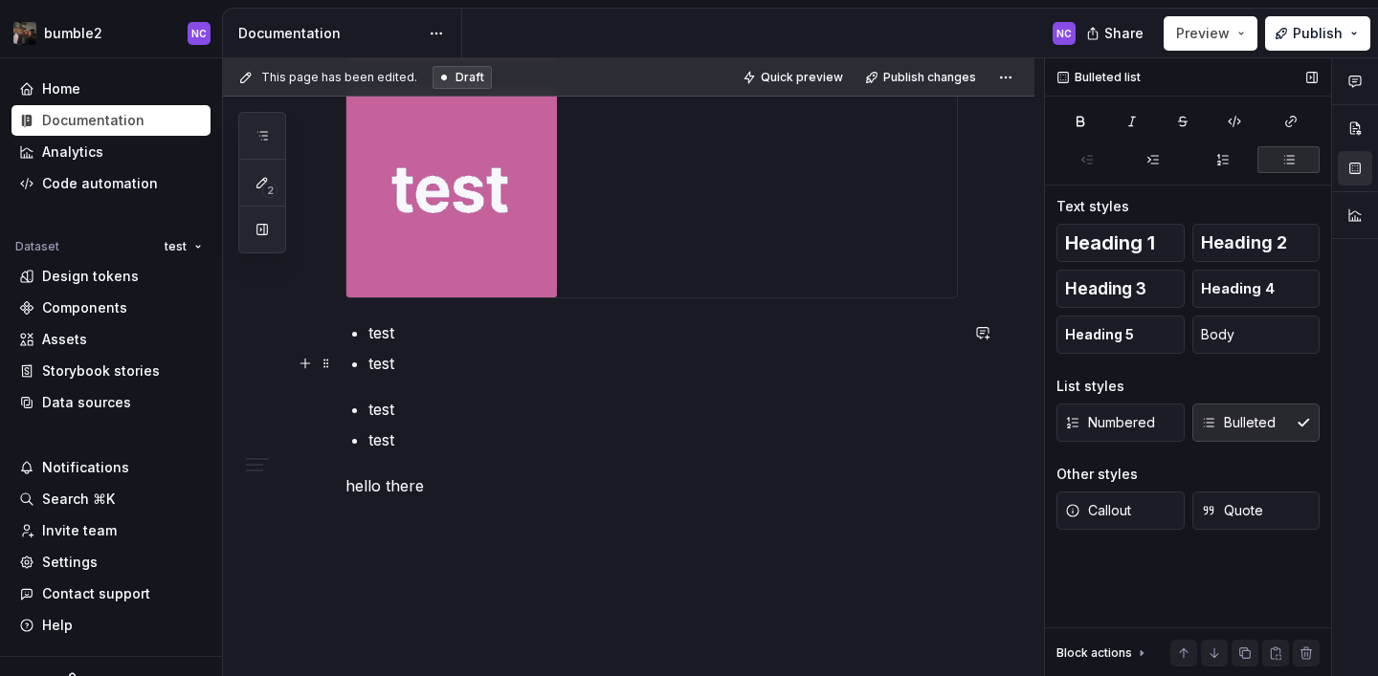
click at [866, 372] on p "test" at bounding box center [662, 363] width 589 height 23
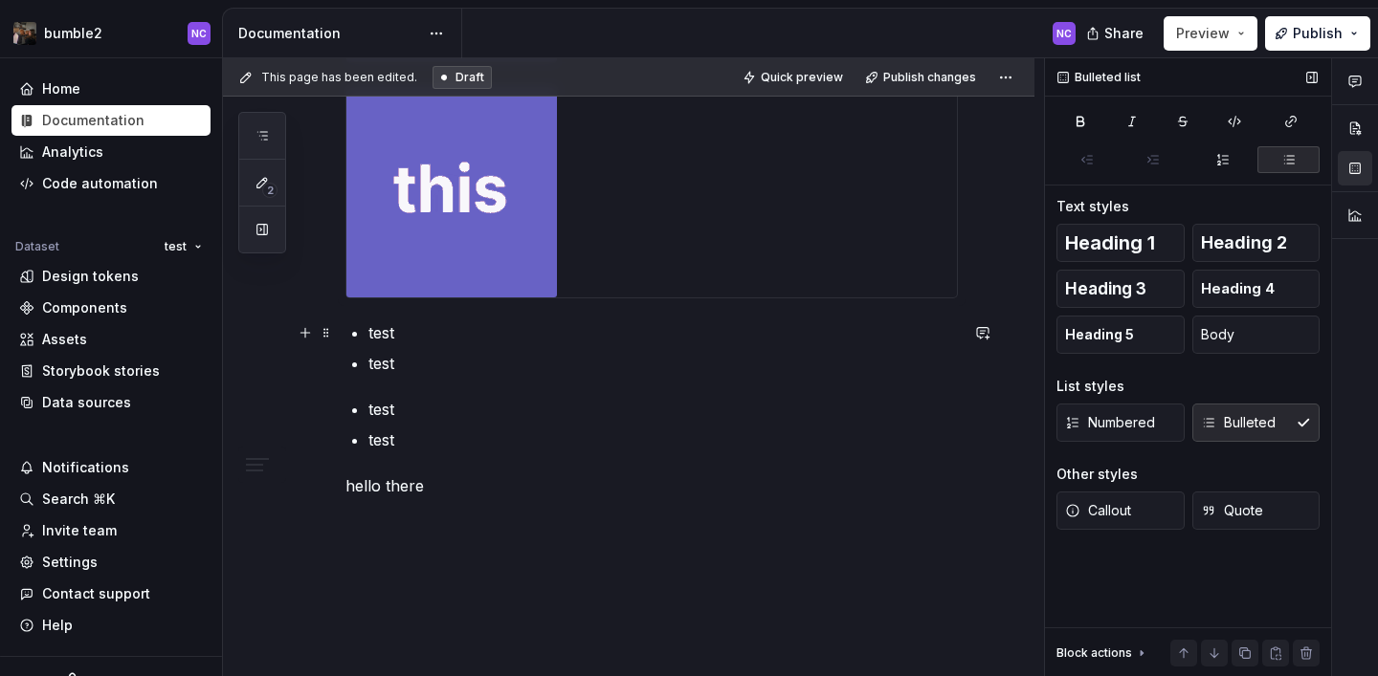
click at [946, 336] on p "test" at bounding box center [662, 332] width 589 height 23
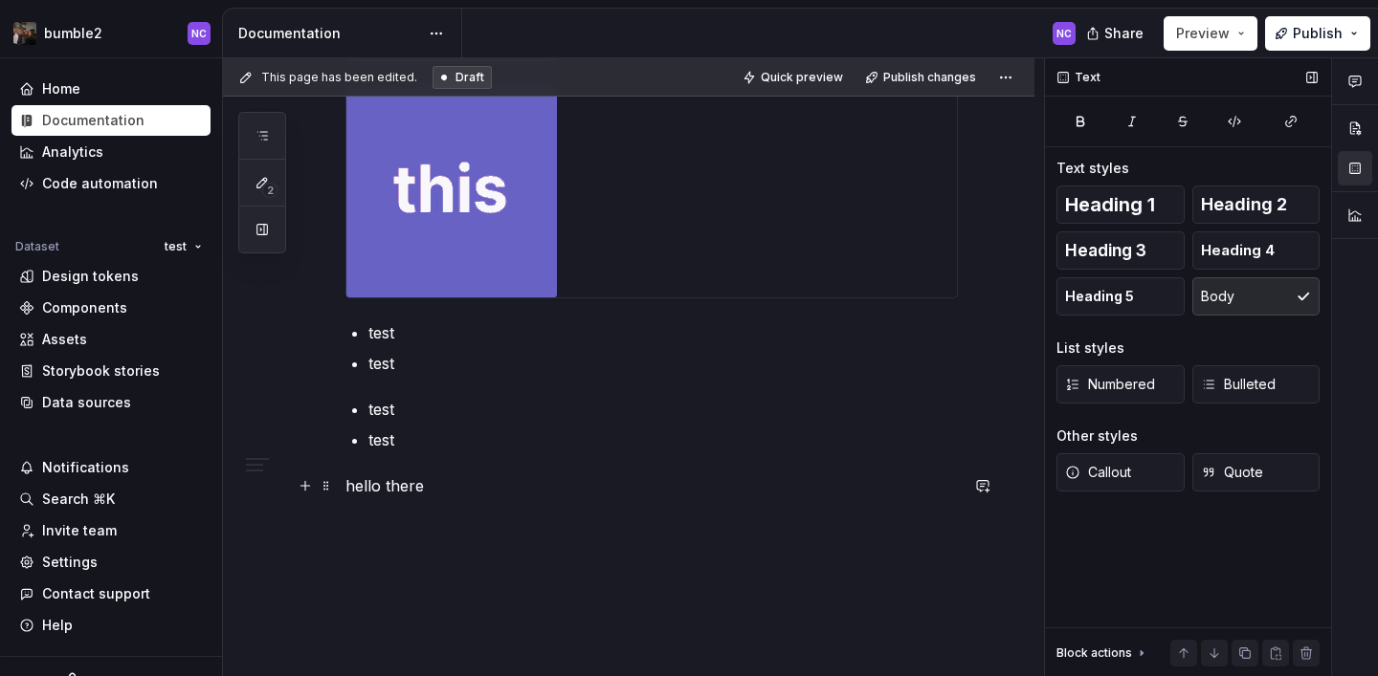
click at [958, 487] on p "hello there" at bounding box center [651, 485] width 612 height 23
type textarea "*"
